Goal: Check status: Check status

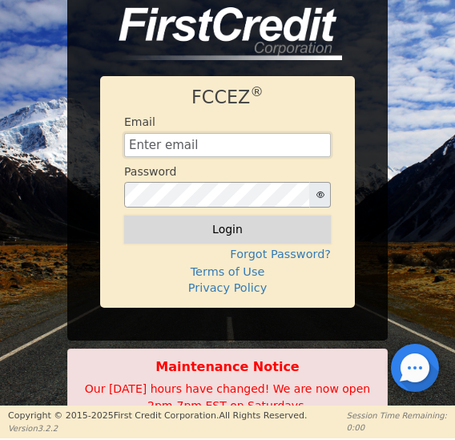
type input "[EMAIL_ADDRESS][DOMAIN_NAME]"
click at [223, 227] on button "Login" at bounding box center [227, 228] width 207 height 27
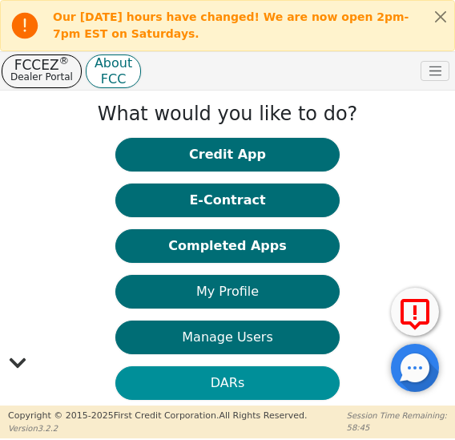
click at [223, 384] on button "DARs" at bounding box center [227, 383] width 224 height 34
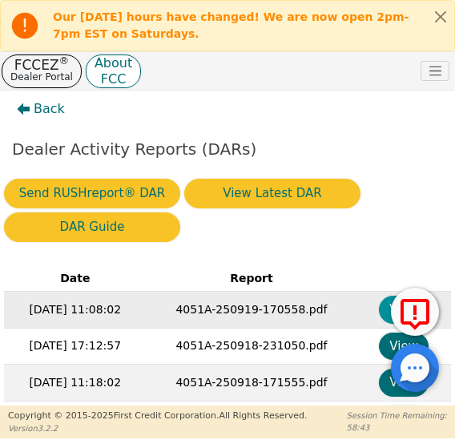
click at [385, 308] on button "View" at bounding box center [404, 310] width 50 height 28
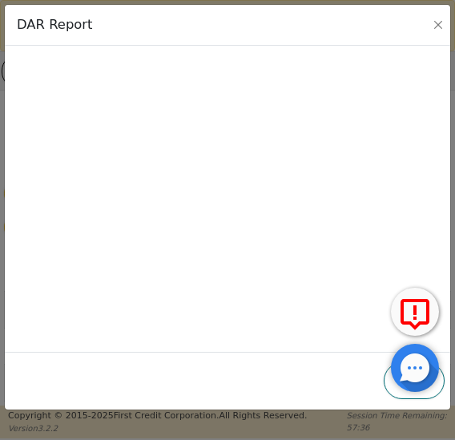
click at [433, 33] on div "DAR Report" at bounding box center [227, 25] width 445 height 41
click at [442, 26] on button "Close" at bounding box center [438, 25] width 16 height 16
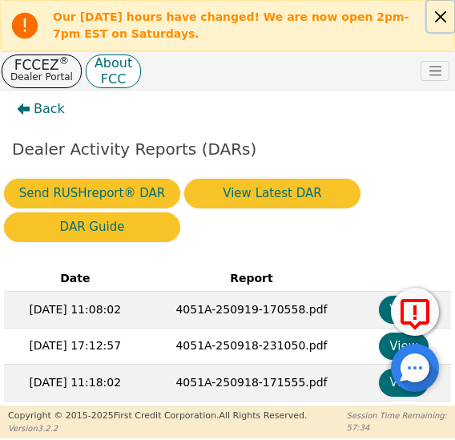
click at [442, 22] on button "Close alert" at bounding box center [440, 16] width 27 height 31
